Goal: Ask a question: Seek information or help from site administrators or community

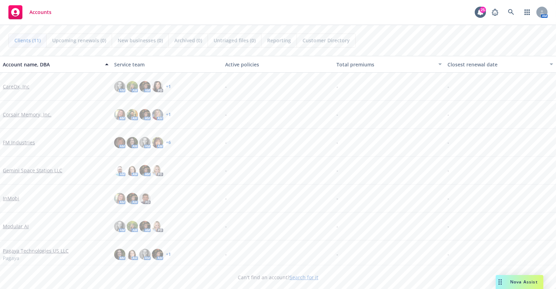
click at [523, 281] on span "Nova Assist" at bounding box center [524, 282] width 28 height 6
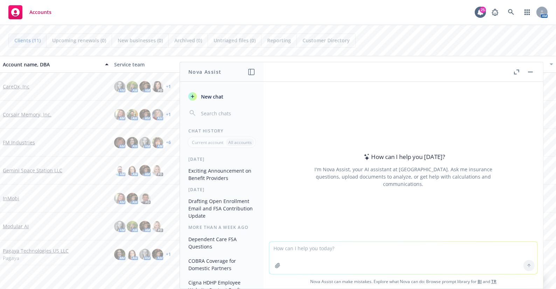
click at [495, 275] on button "Nova Assist" at bounding box center [519, 282] width 48 height 14
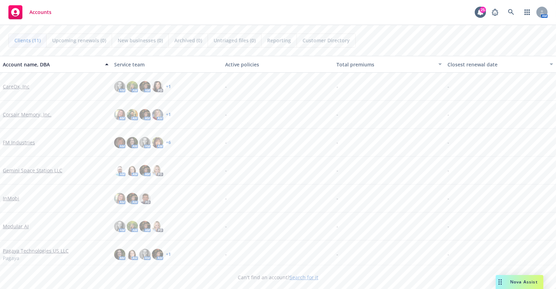
click at [519, 280] on span "Nova Assist" at bounding box center [524, 282] width 28 height 6
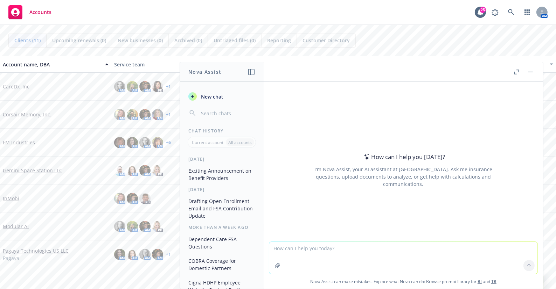
click at [389, 254] on textarea at bounding box center [403, 258] width 268 height 32
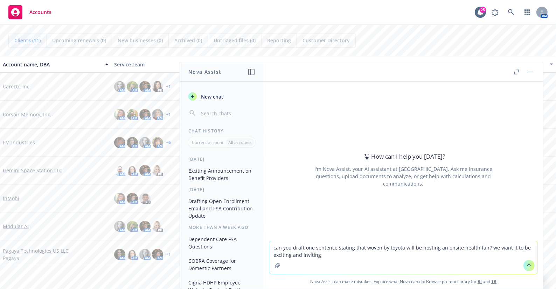
type textarea "can you draft one sentence stating that woven by toyota will be hosting an onsi…"
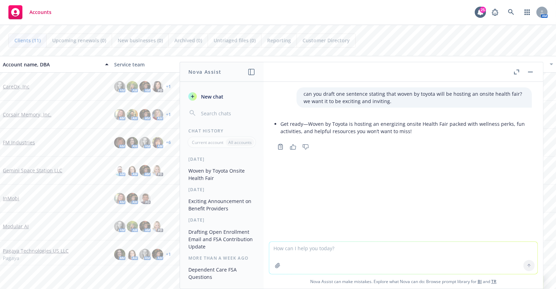
click at [359, 253] on textarea at bounding box center [403, 258] width 268 height 32
type textarea "can you provide me with several examples?"
